Goal: Navigation & Orientation: Find specific page/section

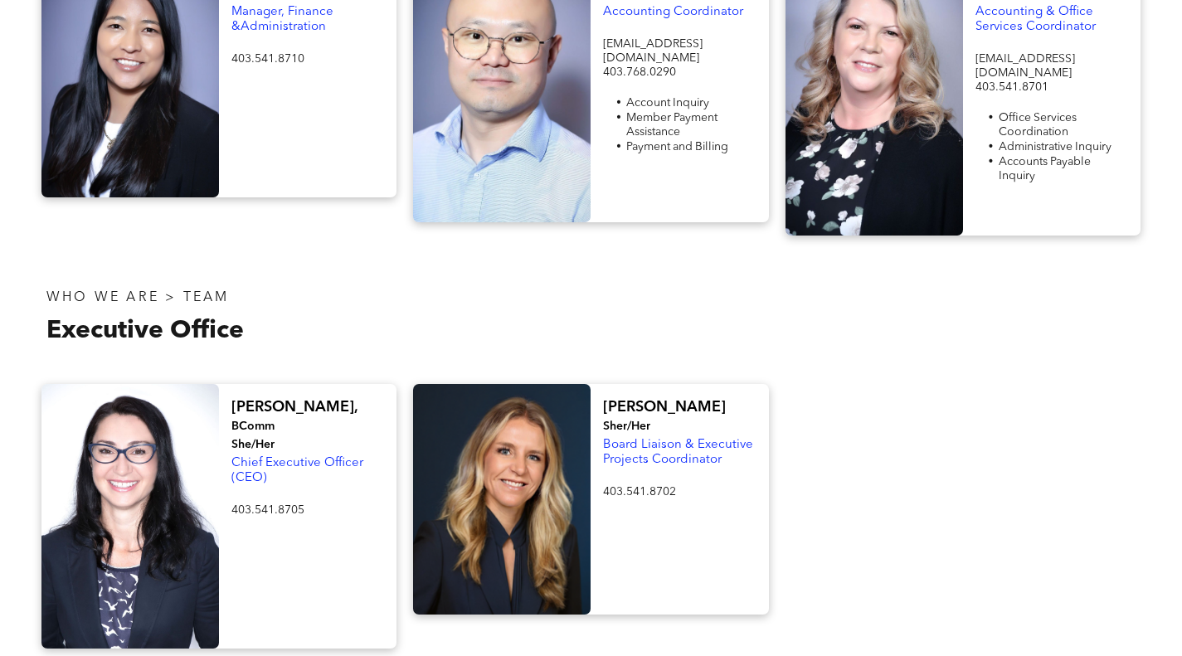
scroll to position [2819, 0]
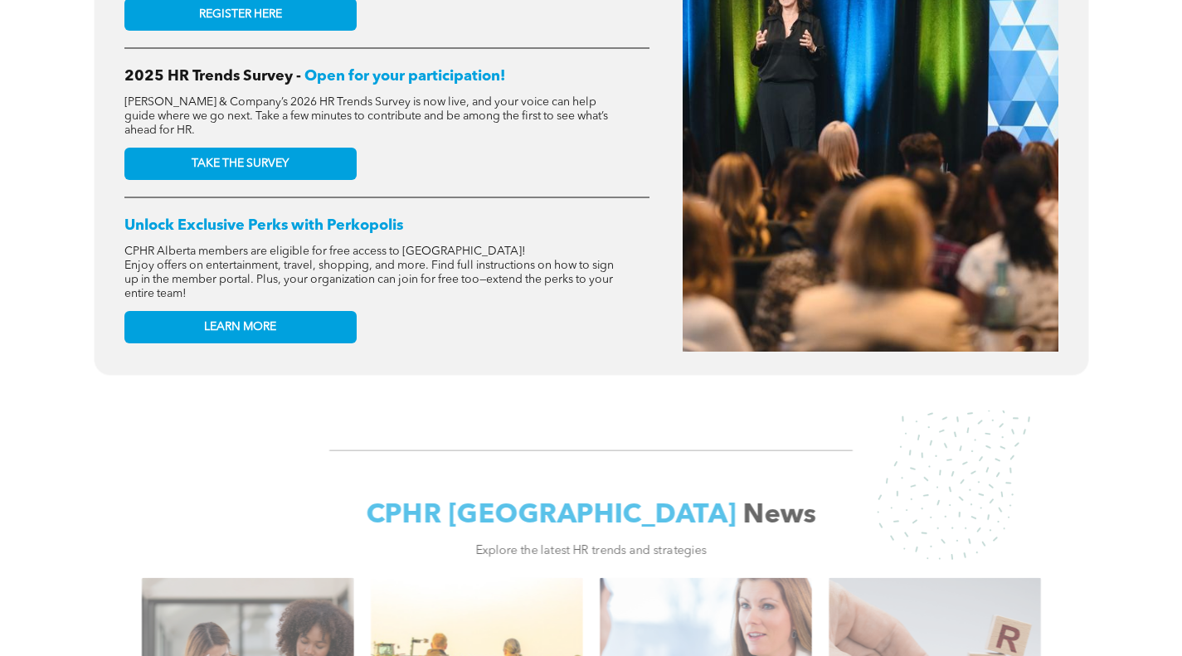
scroll to position [663, 0]
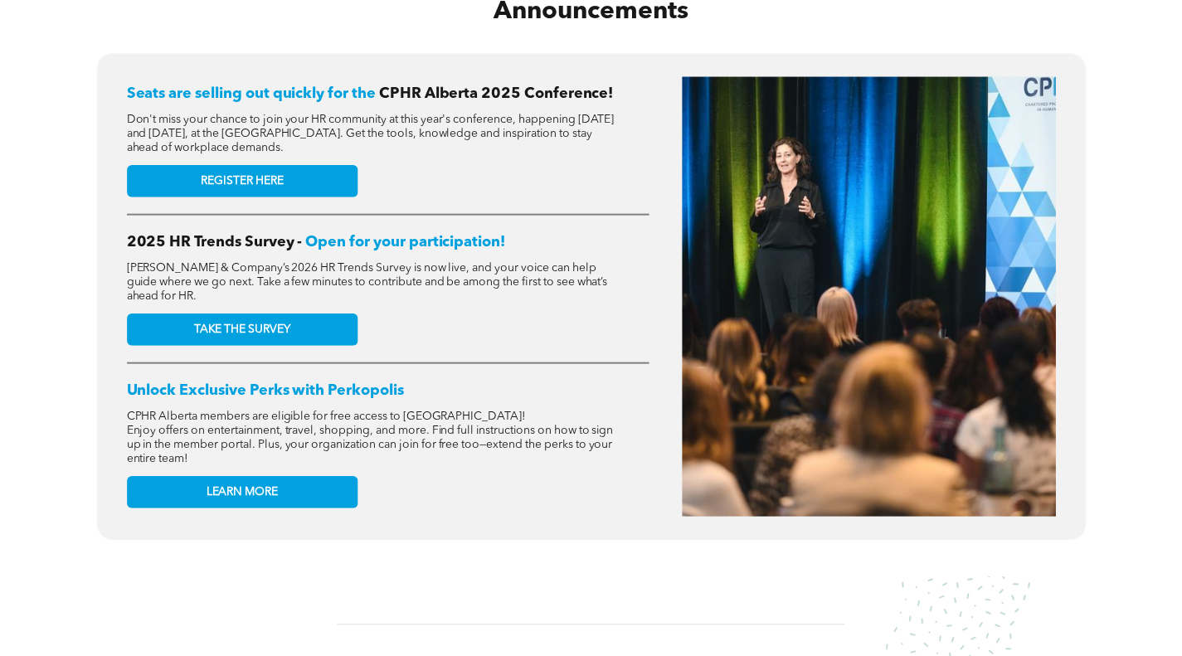
click at [429, 129] on span "Don't miss your chance to join your HR community at this year's conference, hap…" at bounding box center [371, 134] width 488 height 40
